Goal: Task Accomplishment & Management: Manage account settings

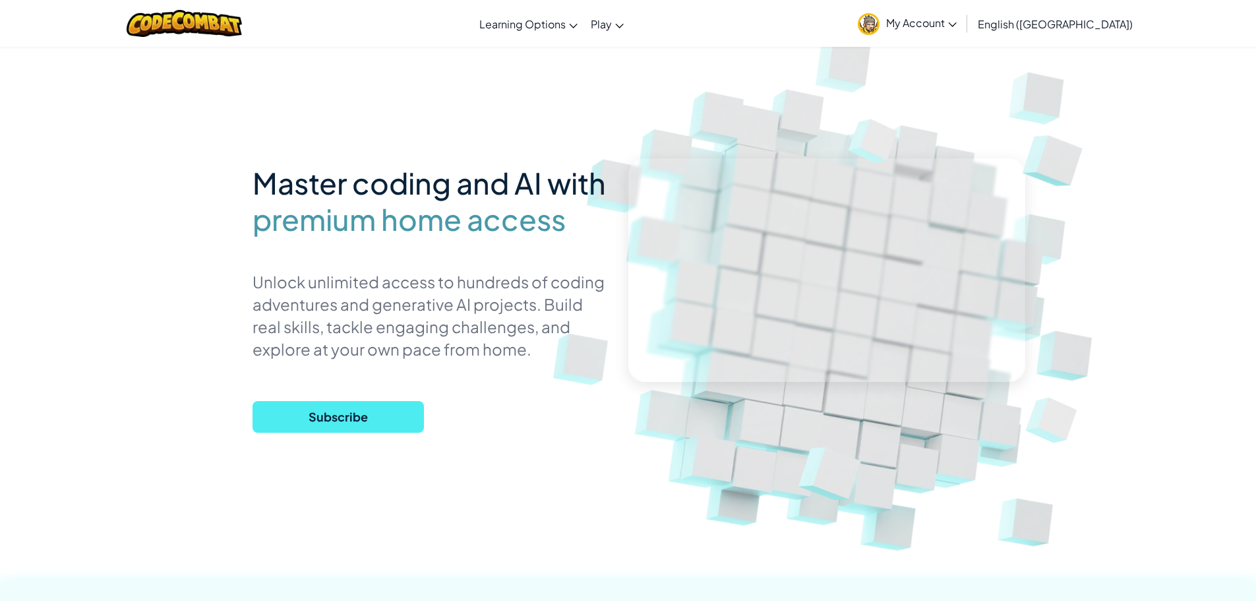
click at [963, 30] on link "My Account" at bounding box center [907, 24] width 112 height 42
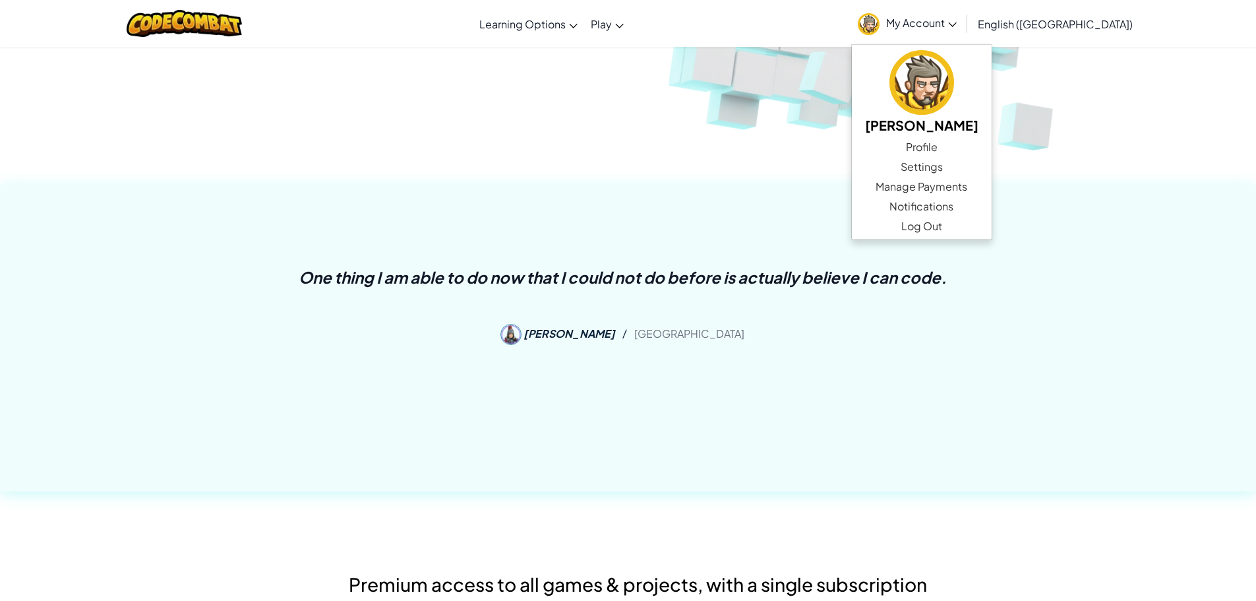
click at [1172, 246] on div "One thing I am able to do now that I could not do before is actually believe I …" at bounding box center [628, 338] width 1256 height 307
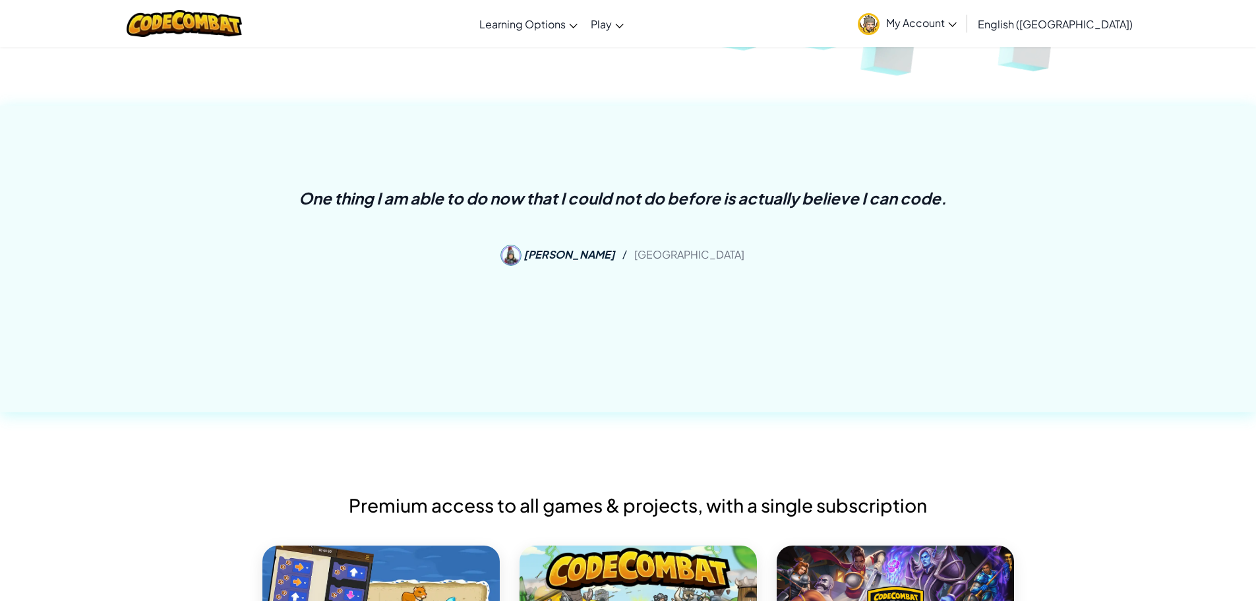
scroll to position [462, 0]
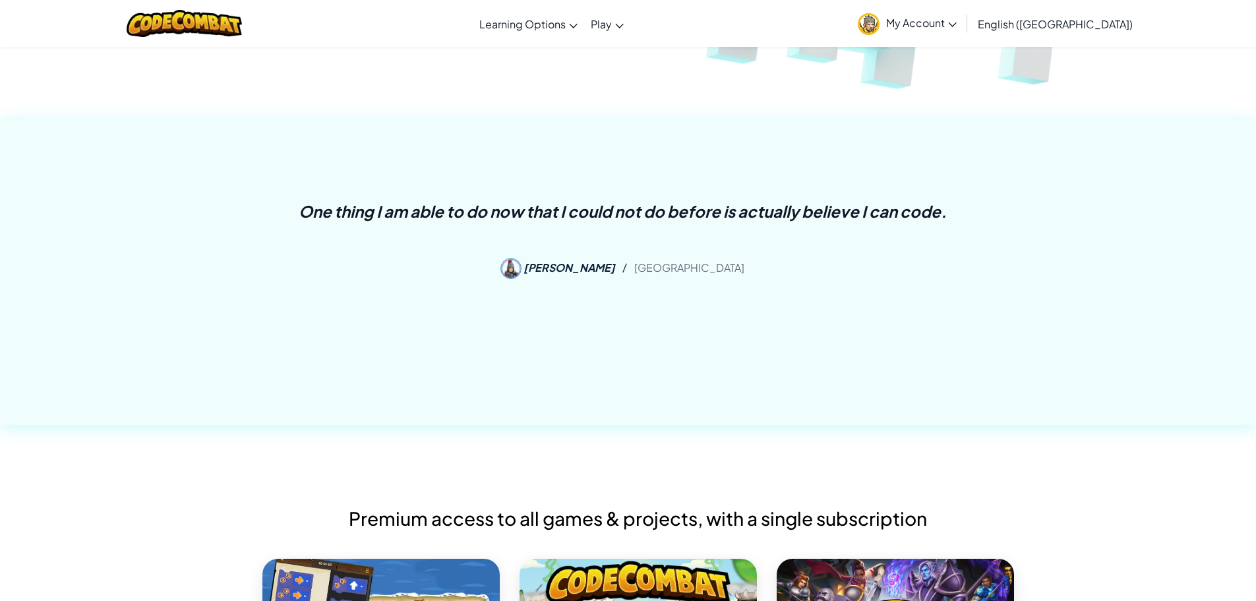
click at [963, 30] on link "My Account" at bounding box center [907, 24] width 112 height 42
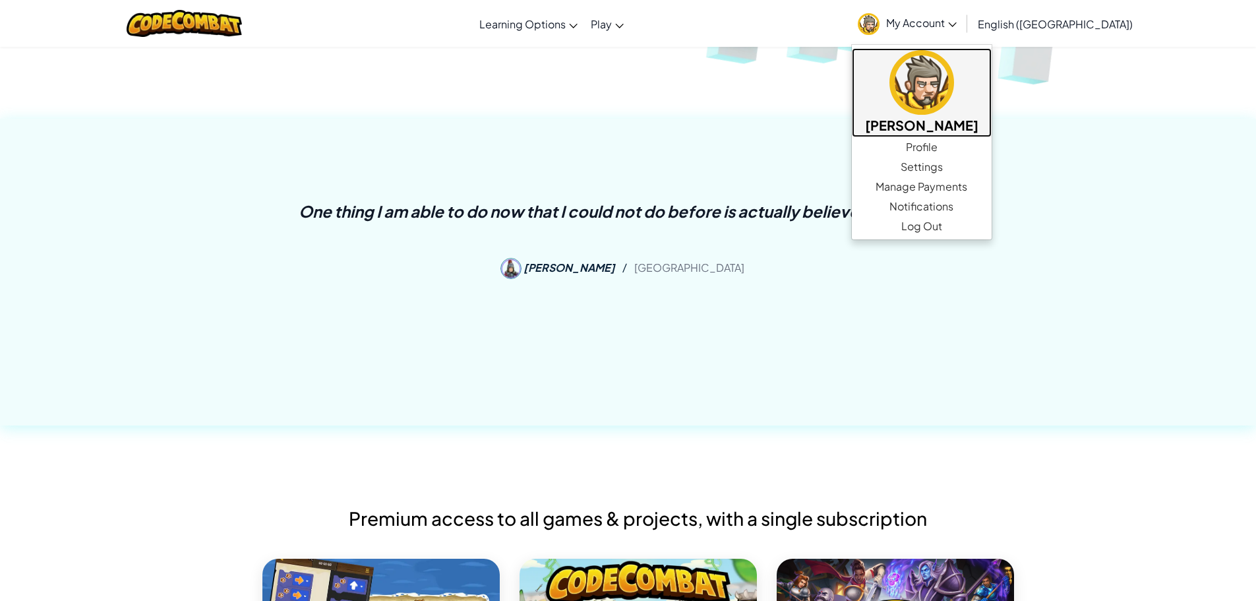
click at [954, 67] on img at bounding box center [921, 82] width 65 height 65
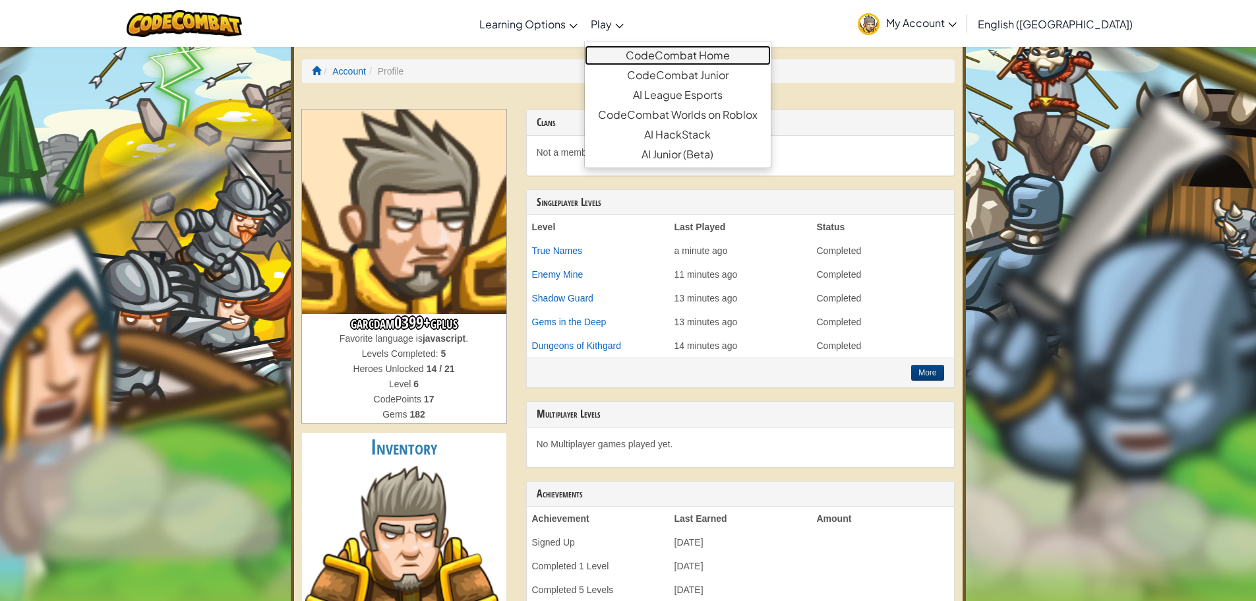
click at [725, 58] on link "CodeCombat Home" at bounding box center [678, 55] width 186 height 20
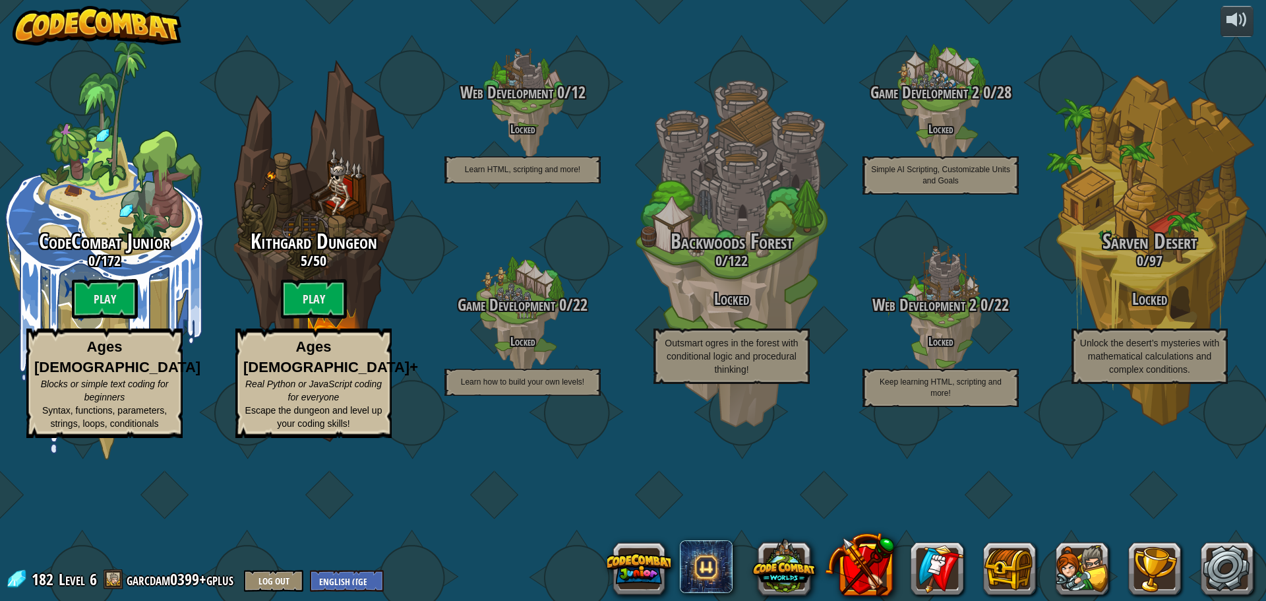
click at [100, 30] on img at bounding box center [97, 26] width 169 height 40
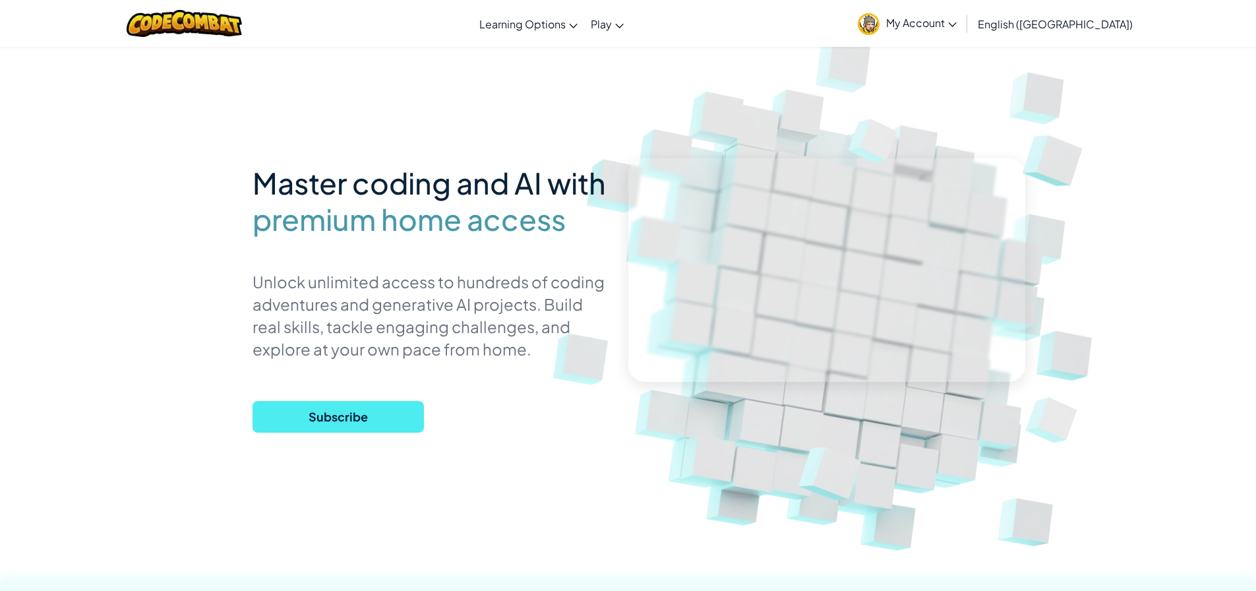
click at [957, 27] on span "My Account" at bounding box center [921, 23] width 71 height 14
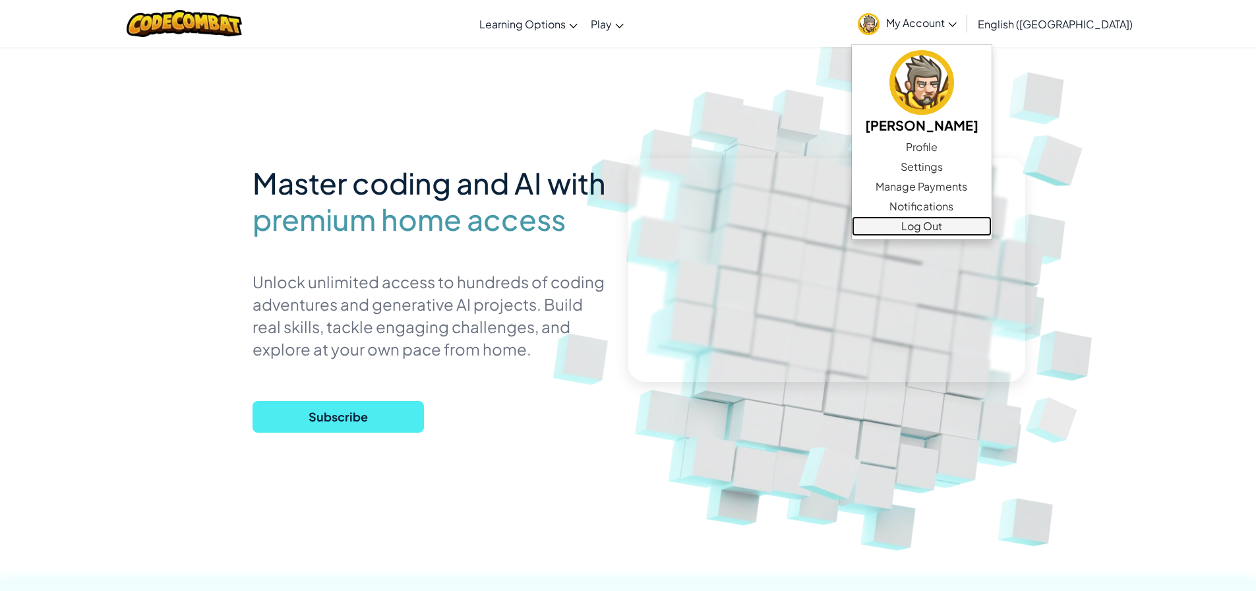
click at [992, 225] on link "Log Out" at bounding box center [922, 226] width 140 height 20
